Goal: Task Accomplishment & Management: Manage account settings

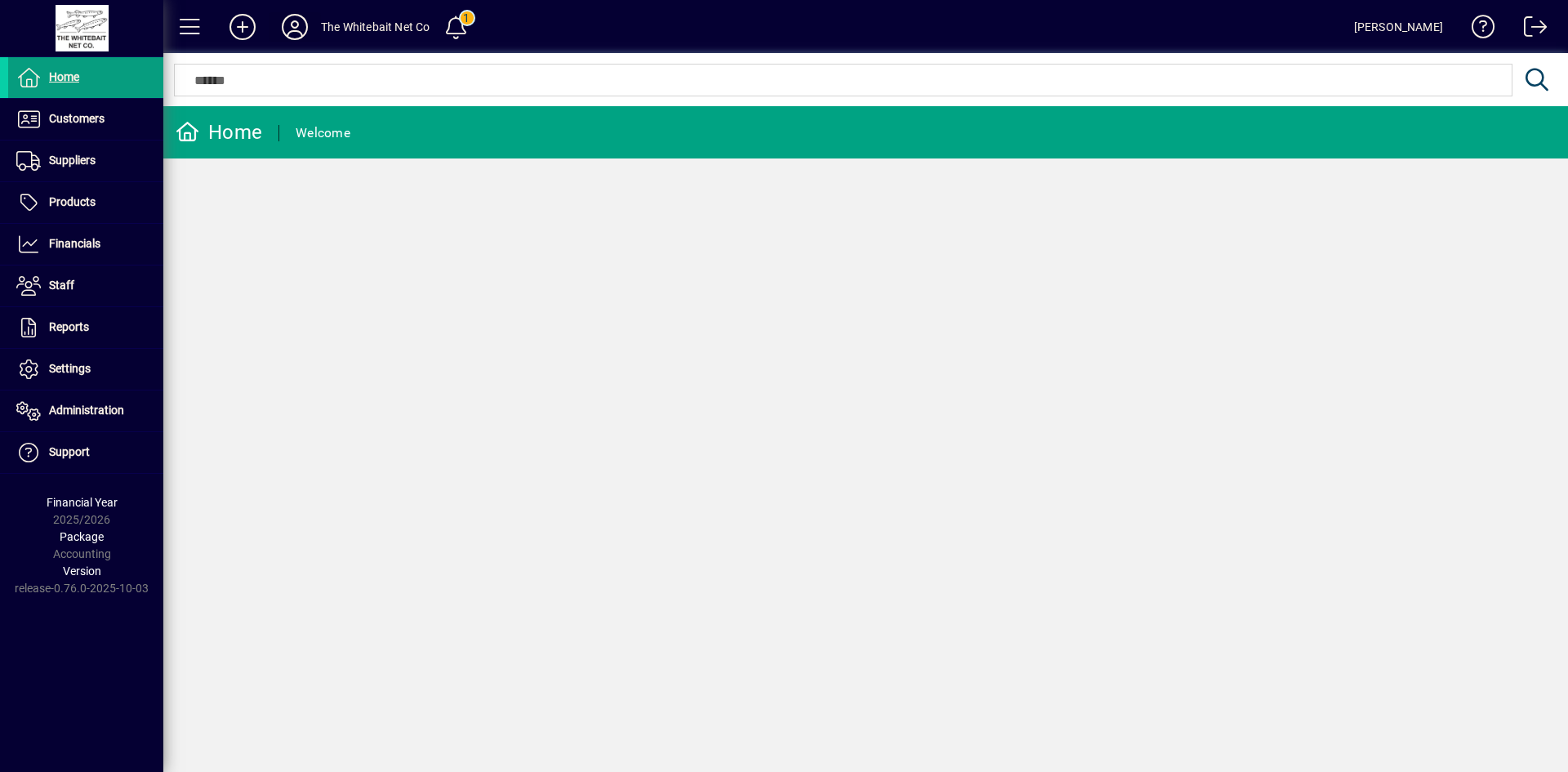
click at [291, 19] on icon at bounding box center [294, 26] width 33 height 26
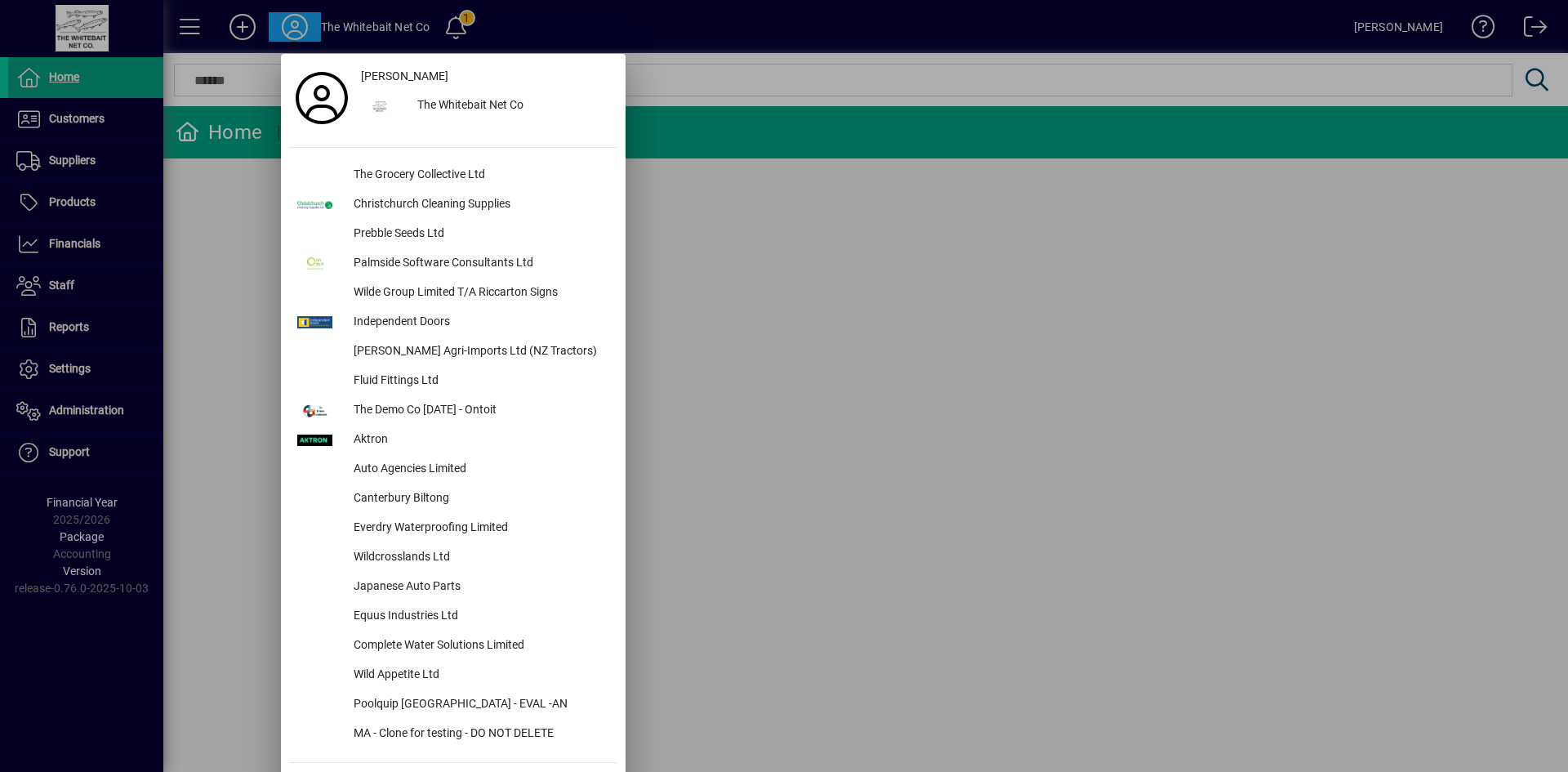
click at [292, 19] on div at bounding box center [784, 386] width 1568 height 772
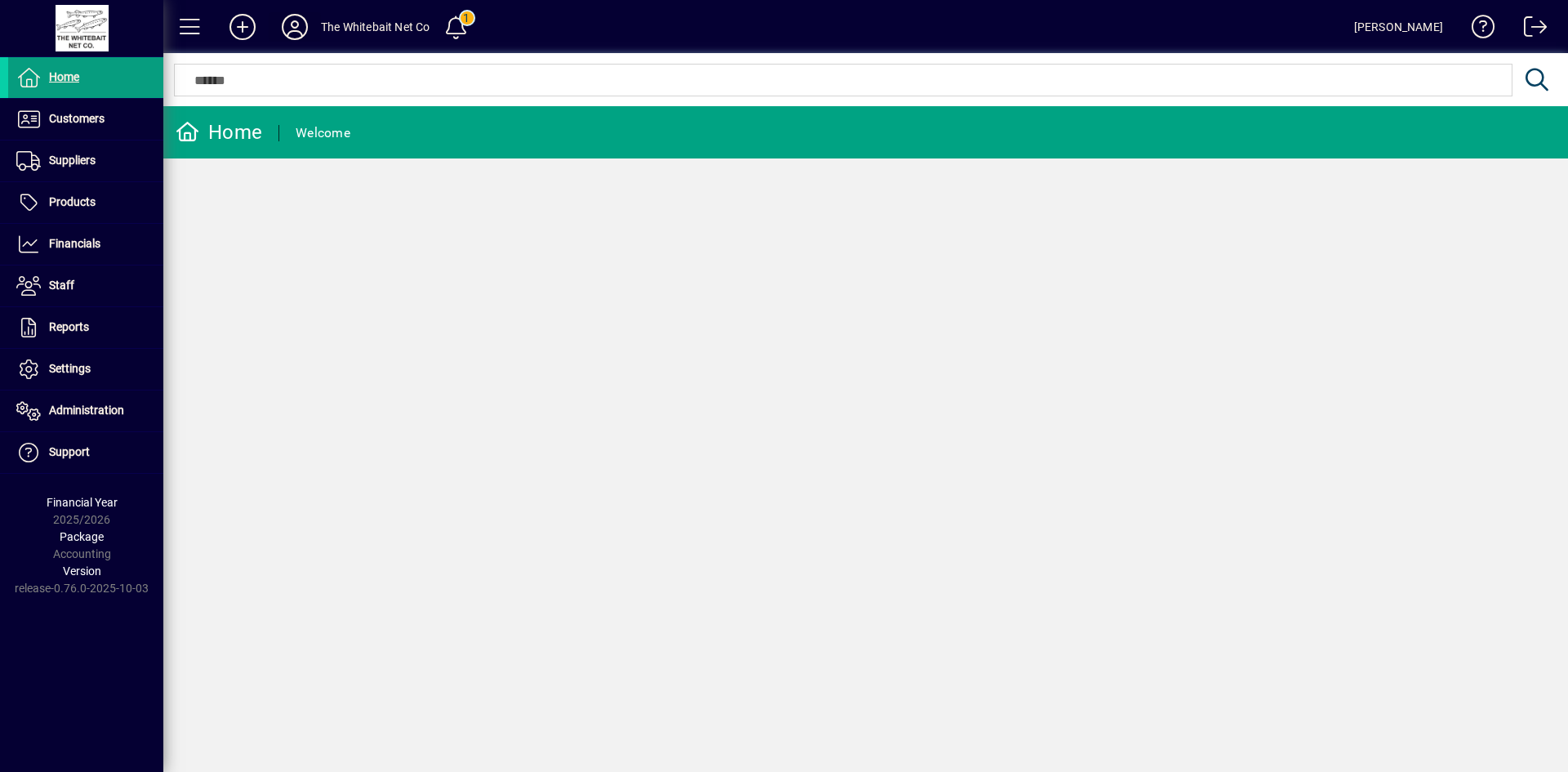
click at [292, 19] on icon at bounding box center [294, 26] width 33 height 26
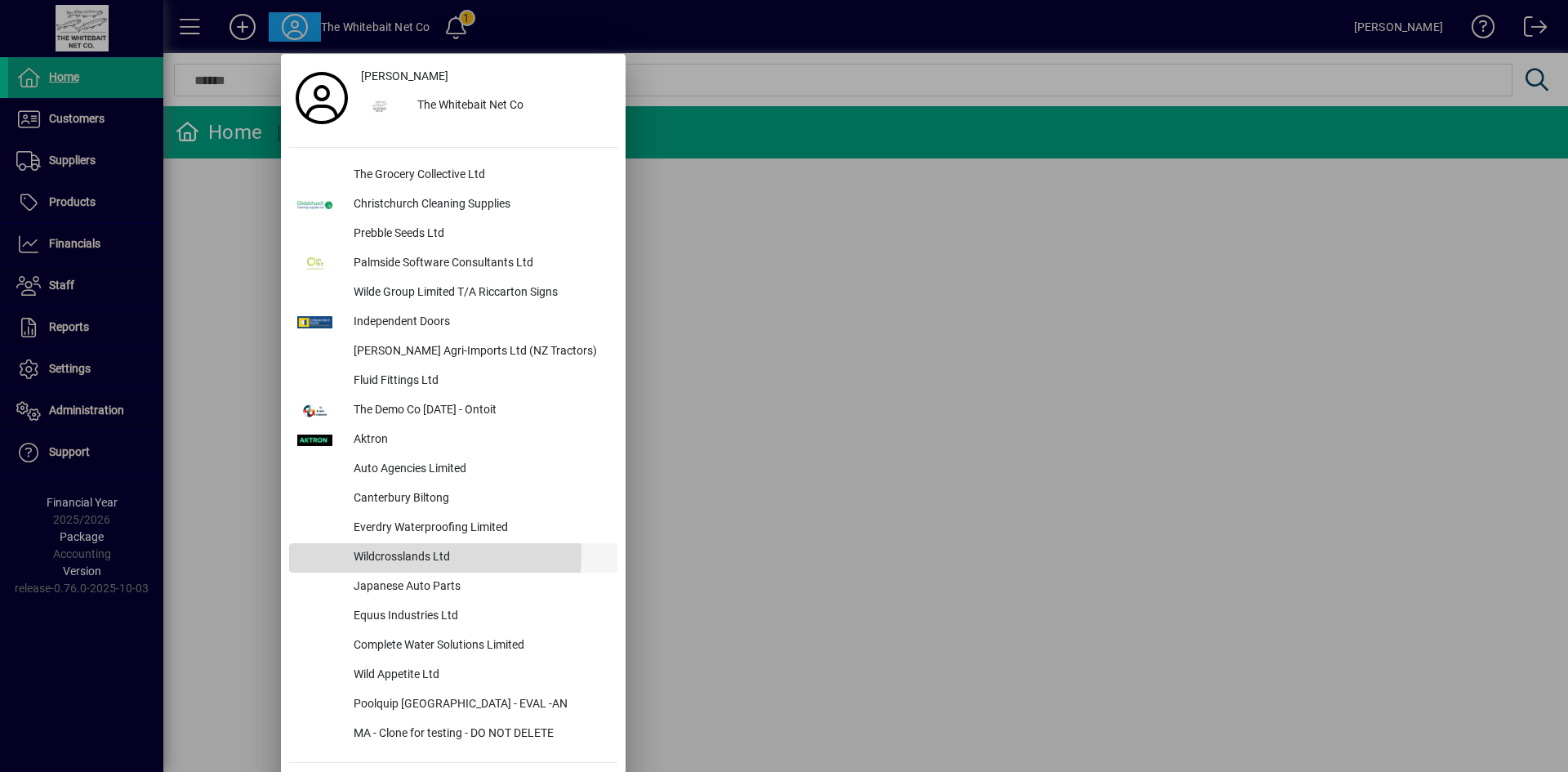
click at [384, 553] on div "Wildcrosslands Ltd" at bounding box center [479, 557] width 277 height 30
